Goal: Entertainment & Leisure: Consume media (video, audio)

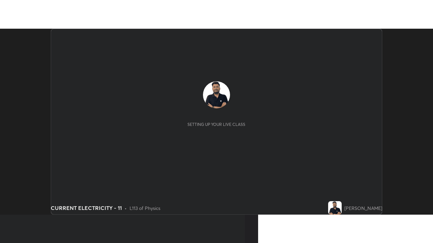
scroll to position [186, 432]
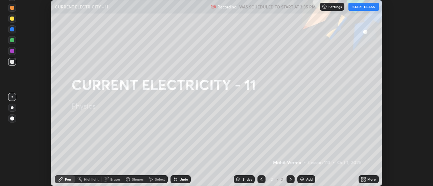
click at [366, 6] on button "START CLASS" at bounding box center [363, 7] width 30 height 8
click at [364, 178] on icon at bounding box center [365, 179] width 2 height 2
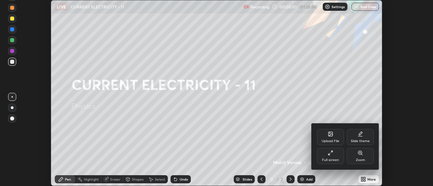
click at [329, 157] on div "Full screen" at bounding box center [330, 156] width 27 height 16
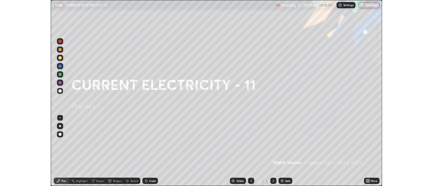
scroll to position [243, 433]
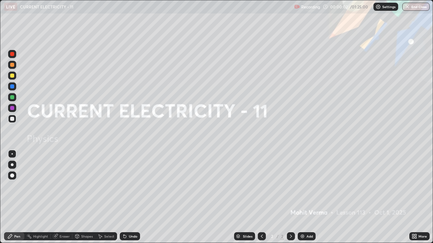
click at [304, 186] on img at bounding box center [302, 236] width 5 height 5
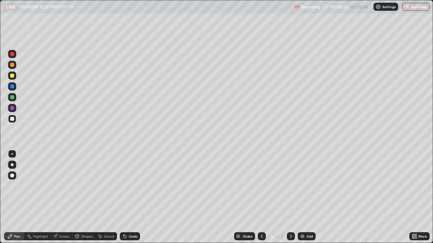
click at [303, 186] on img at bounding box center [302, 236] width 5 height 5
click at [262, 186] on icon at bounding box center [261, 236] width 5 height 5
click at [67, 186] on div "Eraser" at bounding box center [62, 237] width 22 height 8
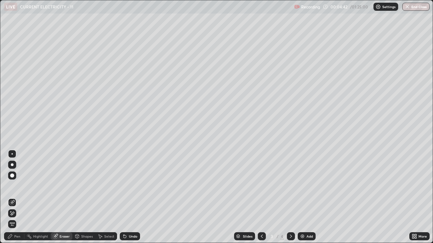
click at [13, 186] on icon at bounding box center [13, 213] width 4 height 3
click at [22, 186] on div "Pen" at bounding box center [14, 237] width 20 height 8
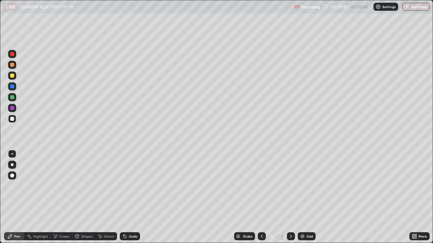
click at [410, 186] on div "More" at bounding box center [419, 237] width 20 height 8
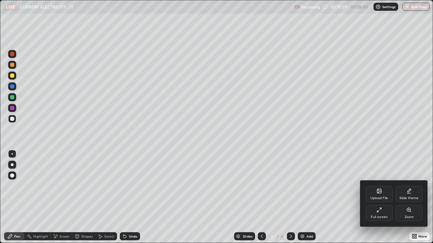
click at [402, 161] on div at bounding box center [216, 121] width 433 height 243
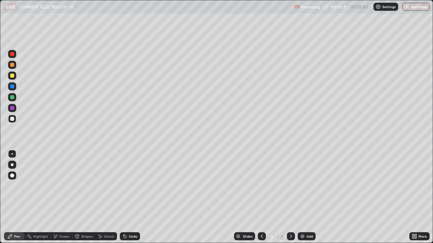
click at [290, 186] on icon at bounding box center [290, 236] width 5 height 5
click at [129, 186] on div "Undo" at bounding box center [133, 236] width 8 height 3
click at [310, 186] on div "Add" at bounding box center [307, 237] width 18 height 8
click at [67, 186] on div "Eraser" at bounding box center [65, 236] width 10 height 3
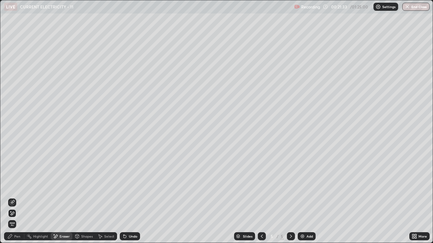
click at [16, 186] on div "Pen" at bounding box center [17, 236] width 6 height 3
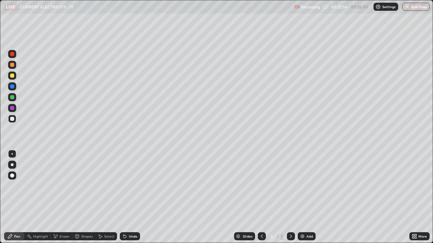
click at [60, 186] on div "Eraser" at bounding box center [65, 236] width 10 height 3
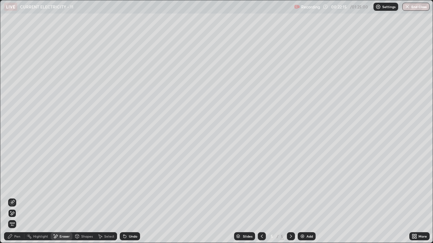
click at [12, 186] on span "Erase all" at bounding box center [11, 224] width 7 height 4
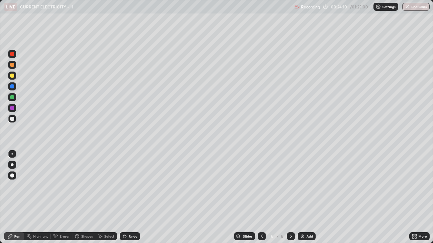
click at [55, 186] on icon at bounding box center [56, 236] width 4 height 3
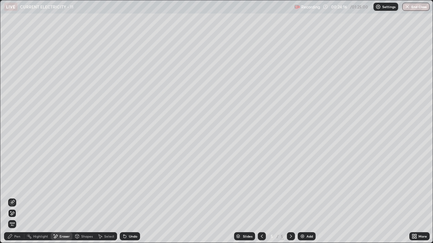
click at [9, 186] on div "Pen" at bounding box center [14, 237] width 20 height 8
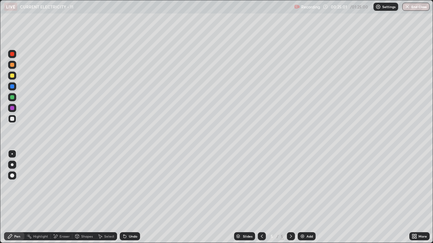
click at [12, 74] on div at bounding box center [12, 76] width 4 height 4
click at [12, 120] on div at bounding box center [12, 119] width 4 height 4
click at [13, 76] on div at bounding box center [12, 76] width 4 height 4
click at [61, 186] on div "Eraser" at bounding box center [62, 237] width 22 height 8
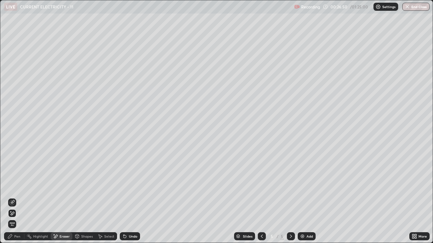
click at [15, 186] on div "Pen" at bounding box center [14, 237] width 20 height 8
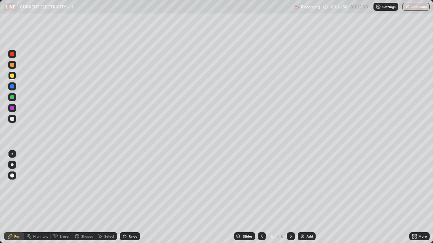
click at [11, 119] on div at bounding box center [12, 119] width 4 height 4
click at [127, 186] on div "Undo" at bounding box center [130, 237] width 20 height 8
click at [11, 76] on div at bounding box center [12, 76] width 4 height 4
click at [67, 186] on div "Eraser" at bounding box center [62, 237] width 22 height 8
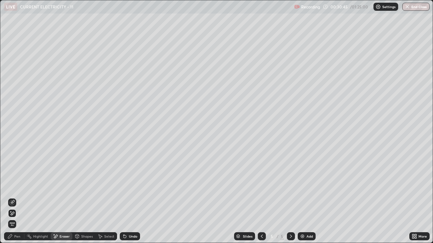
click at [16, 186] on div "Pen" at bounding box center [17, 236] width 6 height 3
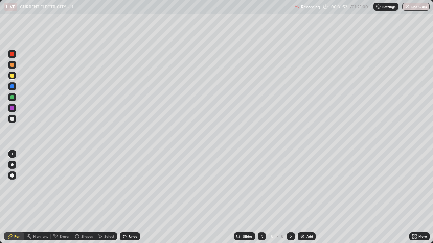
click at [13, 120] on div at bounding box center [12, 119] width 4 height 4
click at [308, 39] on button "Undo" at bounding box center [317, 43] width 20 height 8
click at [13, 88] on div at bounding box center [12, 87] width 4 height 4
click at [12, 76] on div at bounding box center [12, 76] width 4 height 4
click at [397, 186] on div "Slides 5 / 5 Add" at bounding box center [274, 237] width 269 height 14
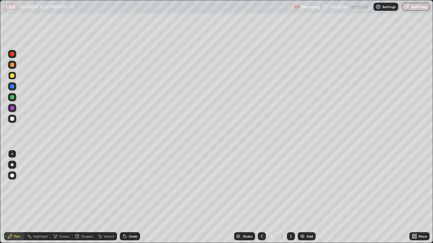
click at [306, 186] on div "Add" at bounding box center [309, 236] width 6 height 3
click at [12, 119] on div at bounding box center [12, 119] width 4 height 4
click at [310, 186] on div "Add" at bounding box center [309, 236] width 6 height 3
click at [129, 186] on div "Undo" at bounding box center [133, 236] width 8 height 3
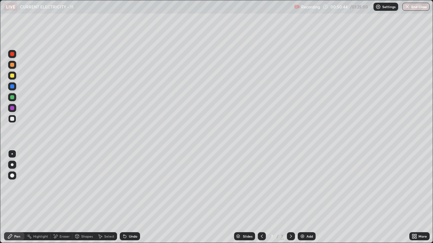
click at [128, 186] on div "Undo" at bounding box center [130, 237] width 20 height 8
click at [305, 186] on div "Add" at bounding box center [307, 237] width 18 height 8
click at [130, 186] on div "Undo" at bounding box center [130, 237] width 20 height 8
click at [312, 186] on div "Add" at bounding box center [307, 237] width 18 height 8
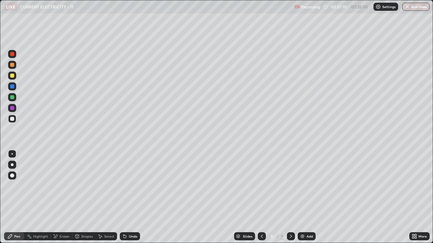
click at [133, 186] on div "Undo" at bounding box center [133, 236] width 8 height 3
click at [129, 186] on div "Undo" at bounding box center [130, 237] width 20 height 8
click at [129, 186] on div "Undo" at bounding box center [133, 236] width 8 height 3
click at [127, 186] on div "Undo" at bounding box center [130, 237] width 20 height 8
click at [169, 186] on div "Slides 9 / 9 Add" at bounding box center [274, 237] width 269 height 14
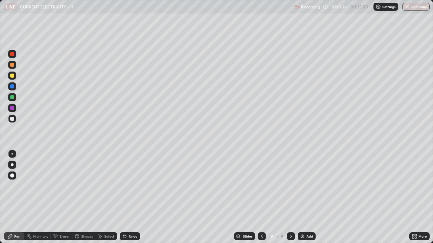
click at [263, 186] on div at bounding box center [262, 237] width 8 height 14
click at [312, 186] on div "Add" at bounding box center [309, 236] width 6 height 3
click at [123, 186] on icon at bounding box center [123, 235] width 1 height 1
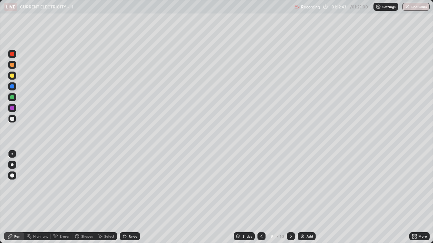
click at [67, 186] on div "Eraser" at bounding box center [65, 236] width 10 height 3
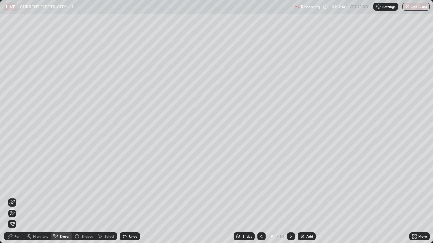
click at [21, 186] on div "Pen" at bounding box center [14, 237] width 20 height 8
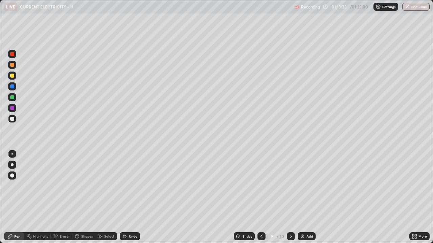
click at [304, 186] on div "Add" at bounding box center [307, 237] width 18 height 8
click at [265, 186] on div at bounding box center [262, 237] width 8 height 8
click at [312, 186] on div "Add" at bounding box center [307, 237] width 18 height 8
click at [415, 10] on button "End Class" at bounding box center [415, 7] width 27 height 8
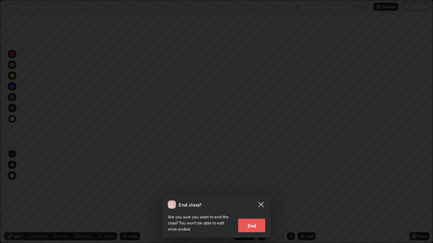
click at [252, 186] on button "End" at bounding box center [251, 226] width 27 height 14
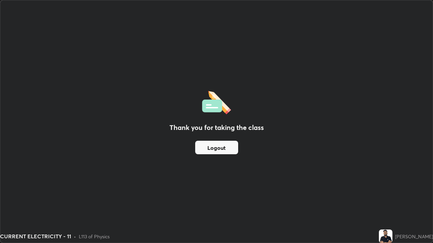
click at [229, 151] on button "Logout" at bounding box center [216, 148] width 43 height 14
click at [222, 146] on button "Logout" at bounding box center [216, 148] width 43 height 14
click at [217, 148] on button "Logout" at bounding box center [216, 148] width 43 height 14
click at [218, 149] on button "Logout" at bounding box center [216, 148] width 43 height 14
click at [218, 148] on button "Logout" at bounding box center [216, 148] width 43 height 14
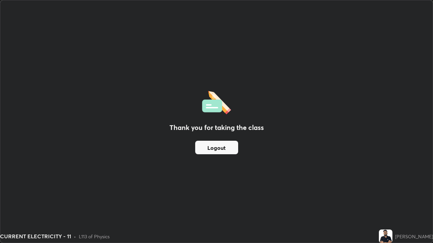
click at [219, 147] on button "Logout" at bounding box center [216, 148] width 43 height 14
click at [219, 148] on button "Logout" at bounding box center [216, 148] width 43 height 14
click at [224, 153] on button "Logout" at bounding box center [216, 148] width 43 height 14
click at [225, 146] on button "Logout" at bounding box center [216, 148] width 43 height 14
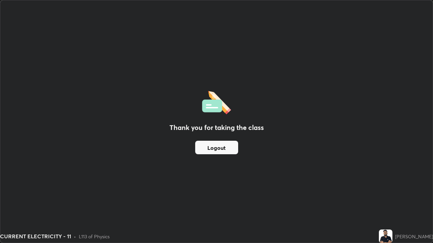
click at [217, 146] on button "Logout" at bounding box center [216, 148] width 43 height 14
click at [344, 186] on div "Thank you for taking the class Logout" at bounding box center [216, 121] width 432 height 243
click at [350, 186] on div "Thank you for taking the class Logout" at bounding box center [216, 121] width 432 height 243
click at [349, 186] on div "Thank you for taking the class Logout" at bounding box center [216, 121] width 432 height 243
click at [213, 148] on button "Logout" at bounding box center [216, 148] width 43 height 14
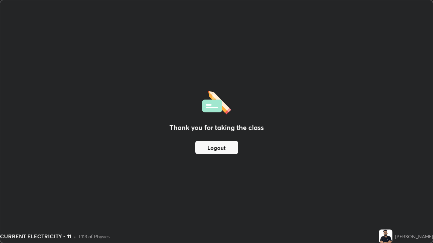
click at [212, 148] on button "Logout" at bounding box center [216, 148] width 43 height 14
click at [216, 147] on button "Logout" at bounding box center [216, 148] width 43 height 14
click at [216, 146] on button "Logout" at bounding box center [216, 148] width 43 height 14
click at [216, 147] on button "Logout" at bounding box center [216, 148] width 43 height 14
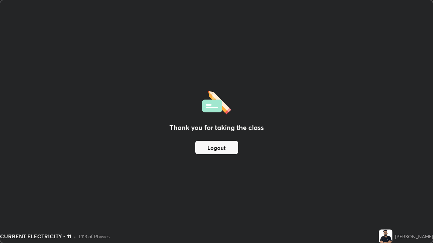
click at [216, 146] on button "Logout" at bounding box center [216, 148] width 43 height 14
click at [216, 145] on button "Logout" at bounding box center [216, 148] width 43 height 14
click at [216, 146] on button "Logout" at bounding box center [216, 148] width 43 height 14
click at [227, 142] on button "Logout" at bounding box center [216, 148] width 43 height 14
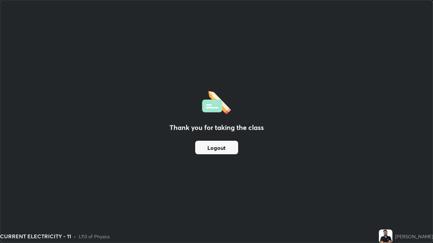
click at [216, 144] on button "Logout" at bounding box center [216, 148] width 43 height 14
click at [215, 151] on button "Logout" at bounding box center [216, 148] width 43 height 14
click at [218, 26] on div "Thank you for taking the class Logout" at bounding box center [216, 121] width 432 height 243
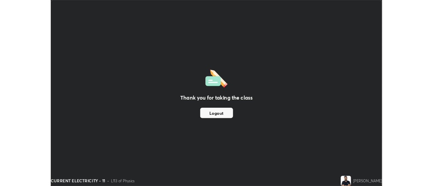
scroll to position [33625, 33379]
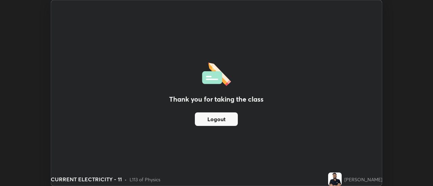
click at [225, 118] on button "Logout" at bounding box center [216, 120] width 43 height 14
